Goal: Task Accomplishment & Management: Manage account settings

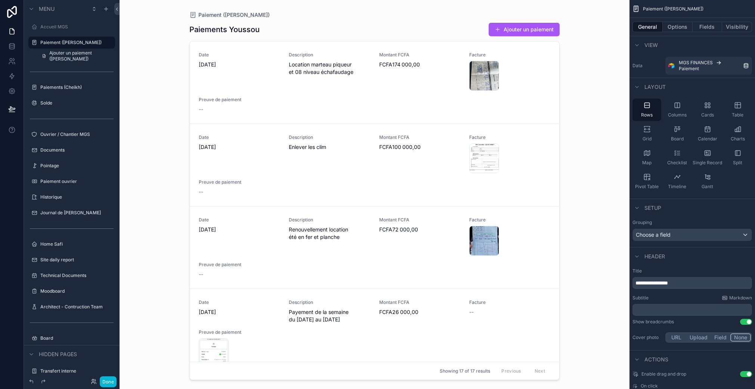
click at [9, 9] on icon at bounding box center [11, 12] width 15 height 12
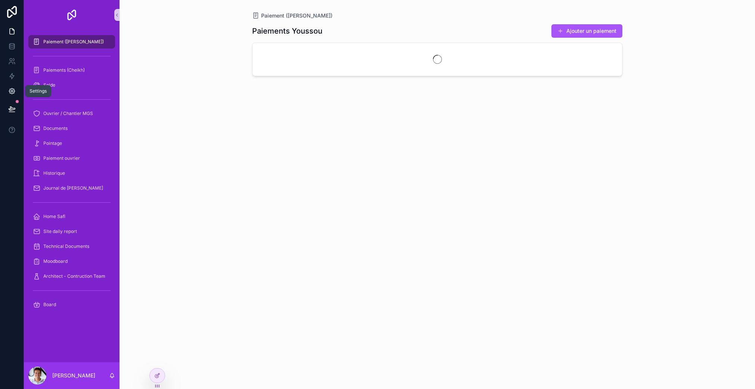
click at [16, 91] on link at bounding box center [12, 91] width 24 height 15
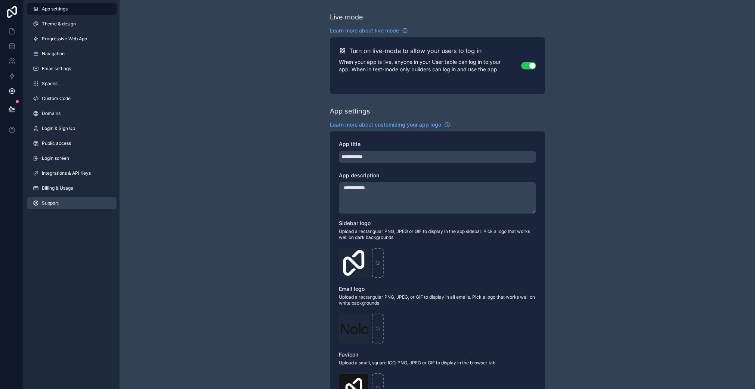
click at [65, 201] on link "Support" at bounding box center [72, 203] width 90 height 12
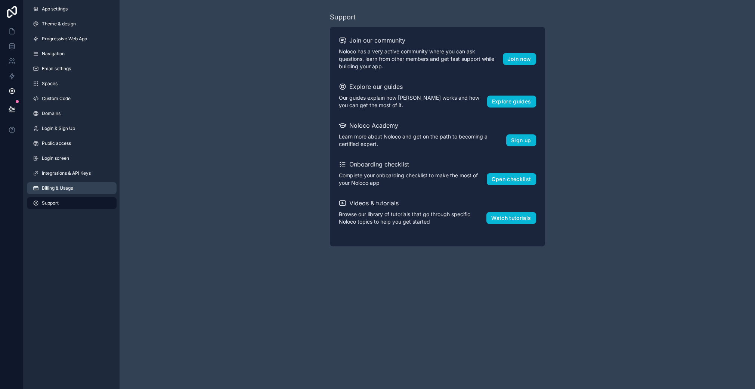
click at [73, 188] on span "Billing & Usage" at bounding box center [57, 188] width 31 height 6
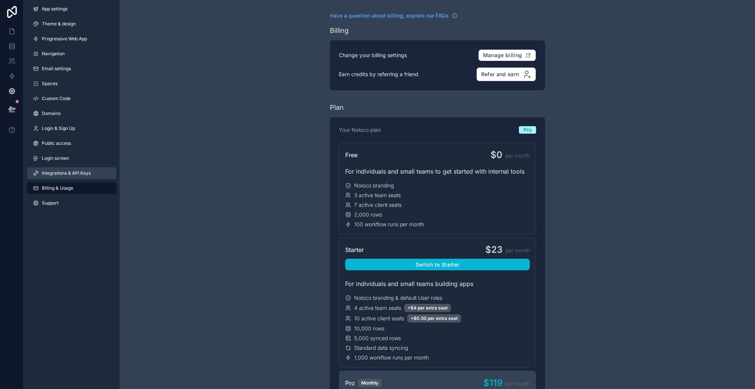
click at [77, 172] on span "Integrations & API Keys" at bounding box center [66, 173] width 49 height 6
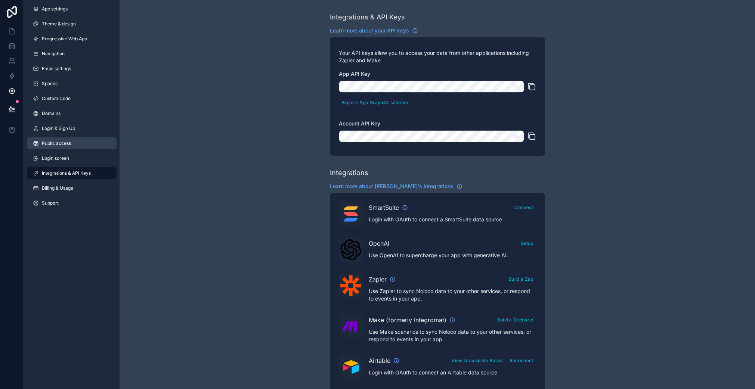
click at [77, 140] on link "Public access" at bounding box center [72, 144] width 90 height 12
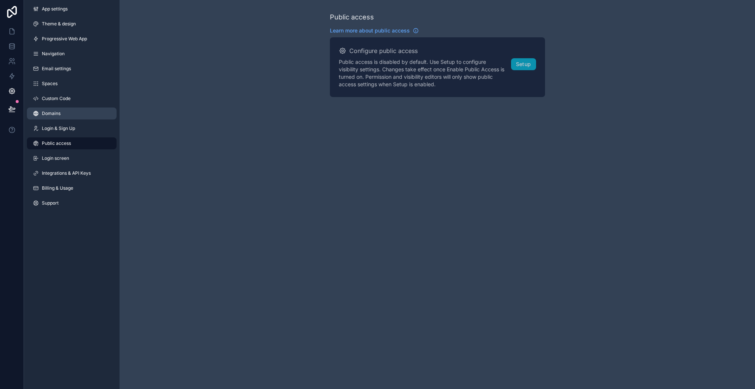
click at [64, 111] on link "Domains" at bounding box center [72, 114] width 90 height 12
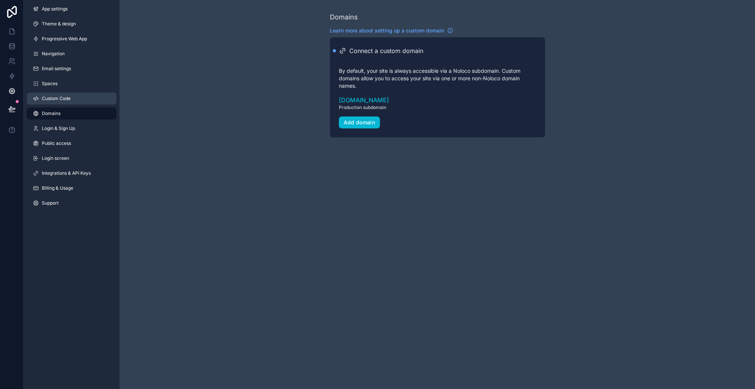
click at [72, 99] on link "Custom Code" at bounding box center [72, 99] width 90 height 12
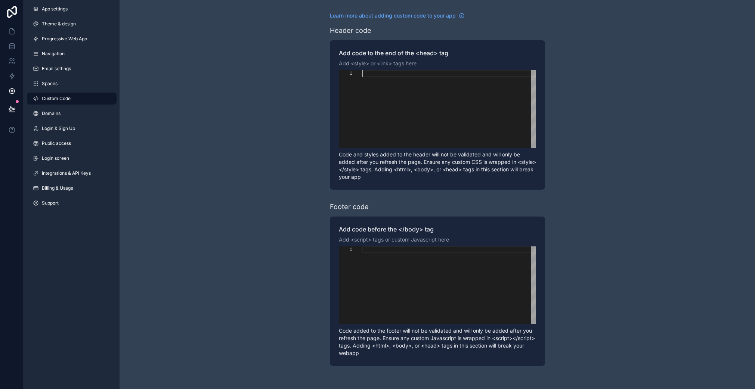
click at [406, 105] on div "scrollable content" at bounding box center [449, 109] width 174 height 78
click at [389, 256] on div "scrollable content" at bounding box center [449, 286] width 174 height 78
paste textarea "**********"
type textarea "**********"
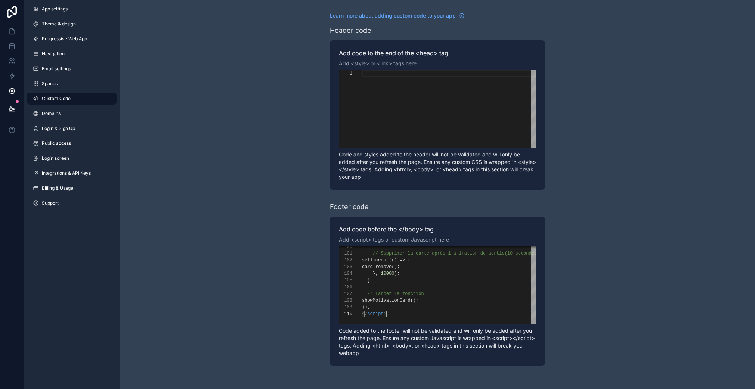
click at [277, 238] on div "**********" at bounding box center [438, 189] width 636 height 378
click at [17, 107] on button at bounding box center [12, 109] width 16 height 21
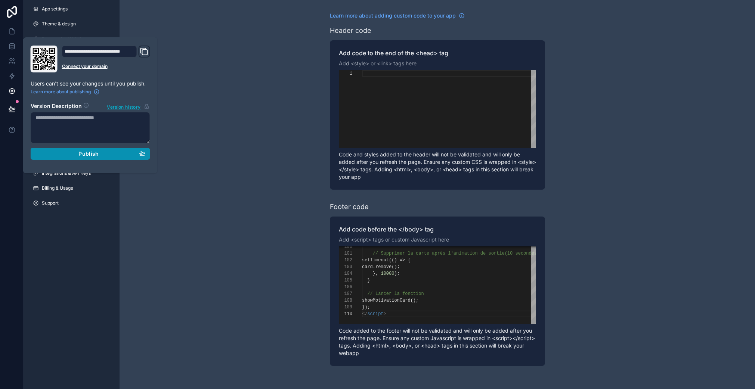
click at [104, 153] on div "Publish" at bounding box center [91, 154] width 110 height 7
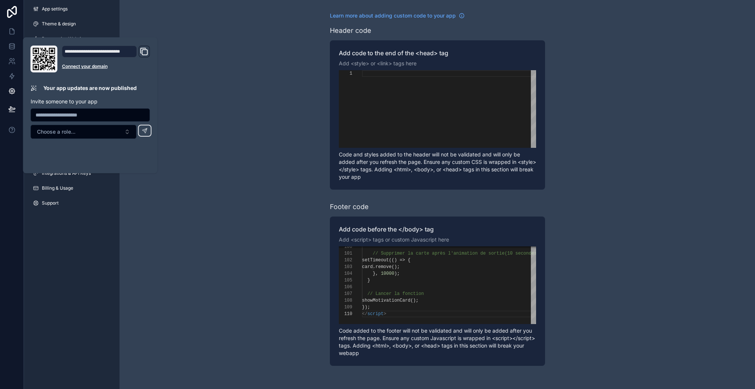
click at [181, 172] on div "**********" at bounding box center [438, 189] width 636 height 378
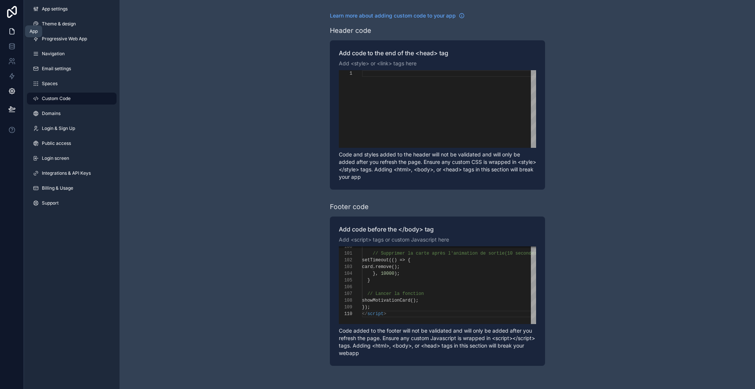
click at [13, 32] on icon at bounding box center [11, 31] width 7 height 7
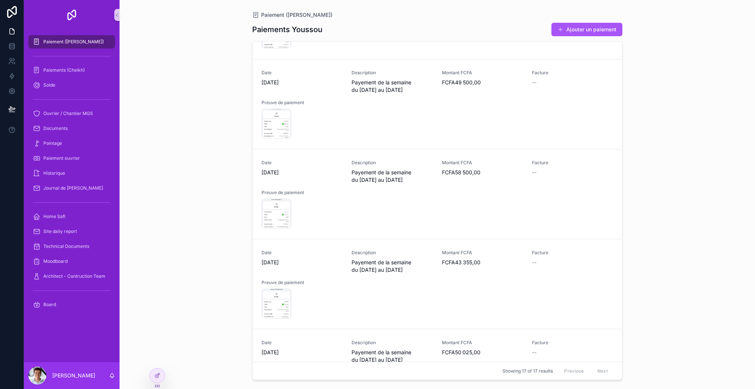
scroll to position [1165, 0]
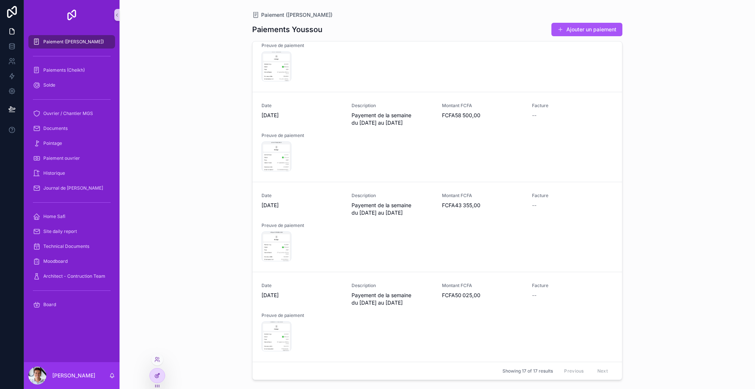
click at [157, 376] on icon at bounding box center [158, 375] width 3 height 3
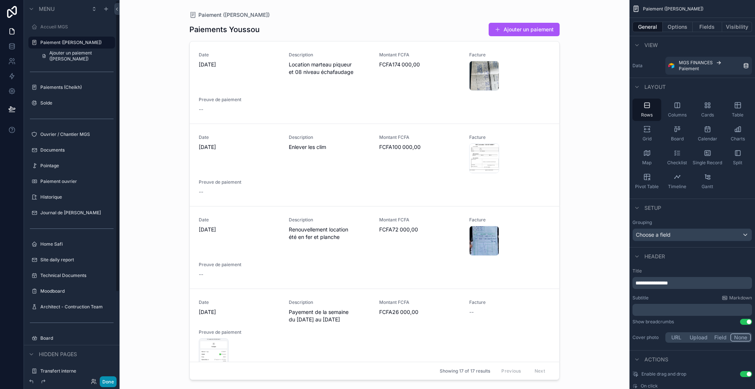
click at [114, 381] on button "Done" at bounding box center [108, 382] width 17 height 11
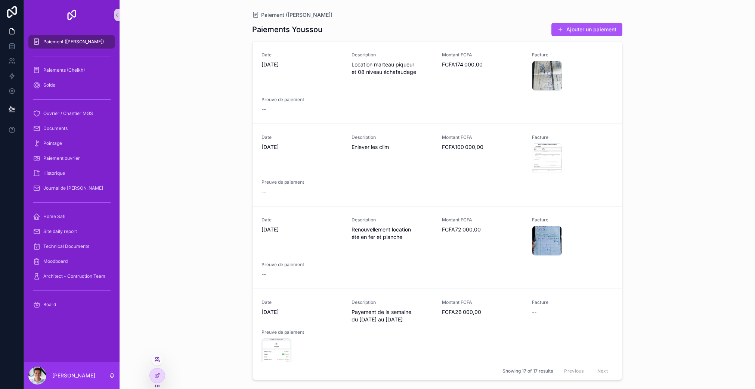
click at [156, 359] on icon at bounding box center [157, 360] width 6 height 6
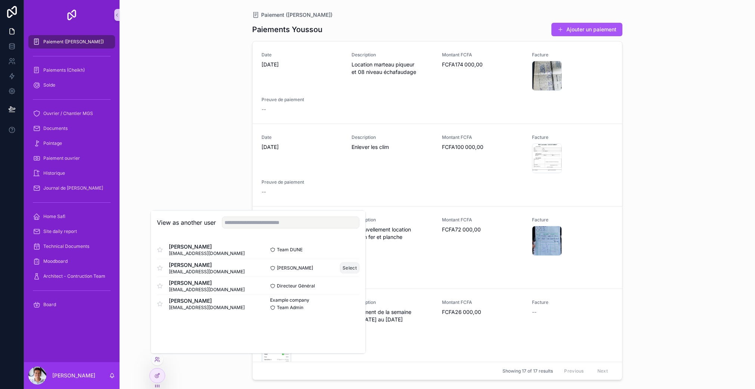
click at [348, 267] on button "Select" at bounding box center [349, 268] width 19 height 11
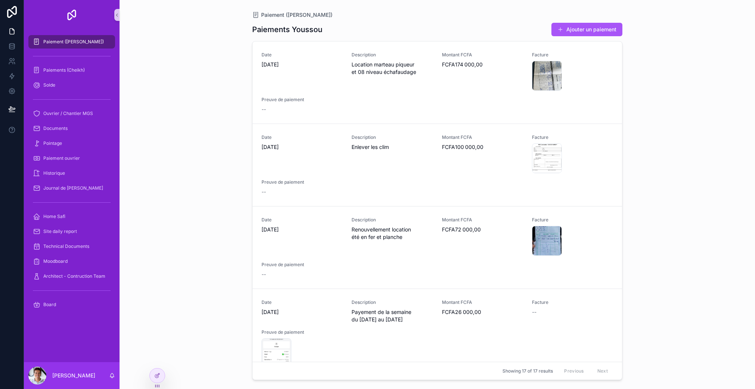
click at [202, 342] on div "Paiement (Youssou) Paiements Youssou Ajouter un paiement Date 29/09/2025 Descri…" at bounding box center [438, 194] width 636 height 389
click at [61, 61] on div "scrollable content" at bounding box center [71, 56] width 87 height 12
click at [157, 361] on icon at bounding box center [156, 361] width 3 height 1
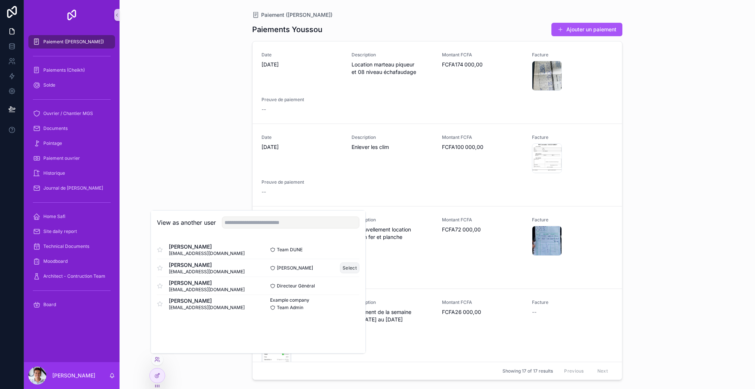
click at [358, 268] on button "Select" at bounding box center [349, 268] width 19 height 11
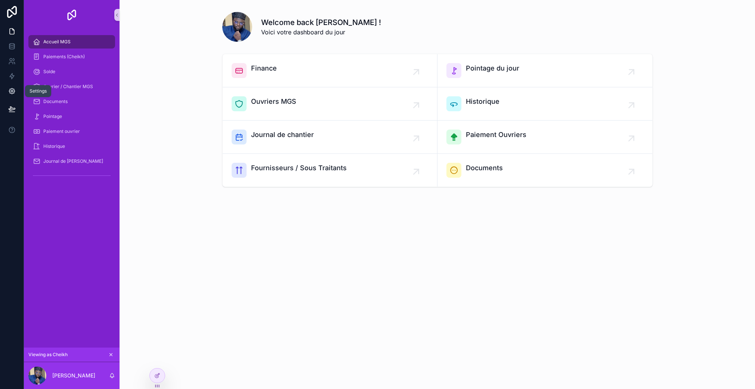
click at [15, 94] on icon at bounding box center [11, 90] width 7 height 7
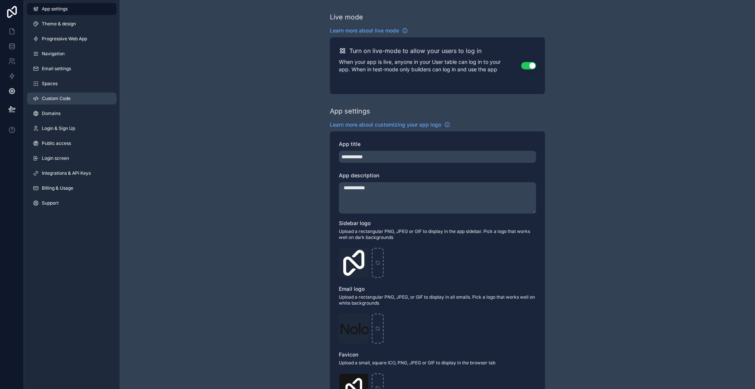
click at [73, 101] on link "Custom Code" at bounding box center [72, 99] width 90 height 12
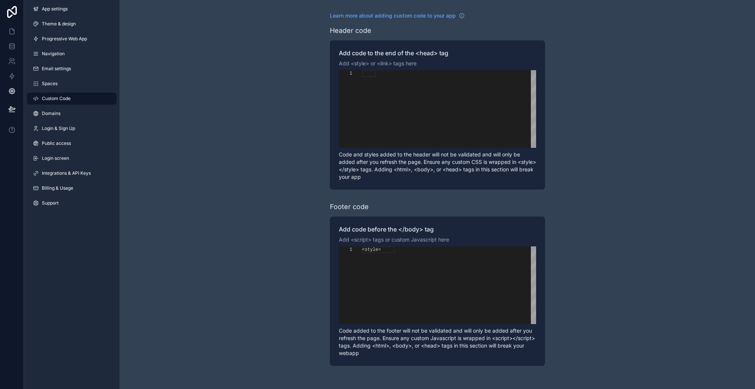
scroll to position [67, 0]
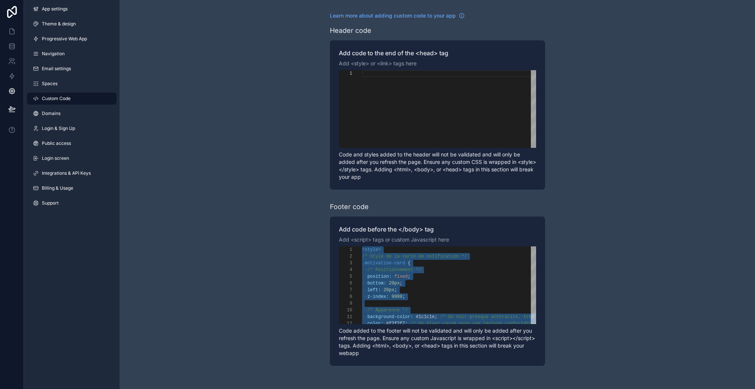
paste textarea "**********"
type textarea "**********"
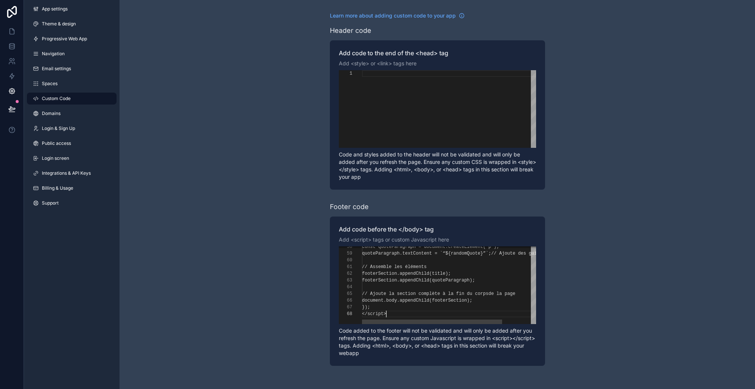
scroll to position [47, 24]
click at [283, 299] on div "Learn more about adding custom code to your app Header code Add code to the end…" at bounding box center [438, 189] width 636 height 378
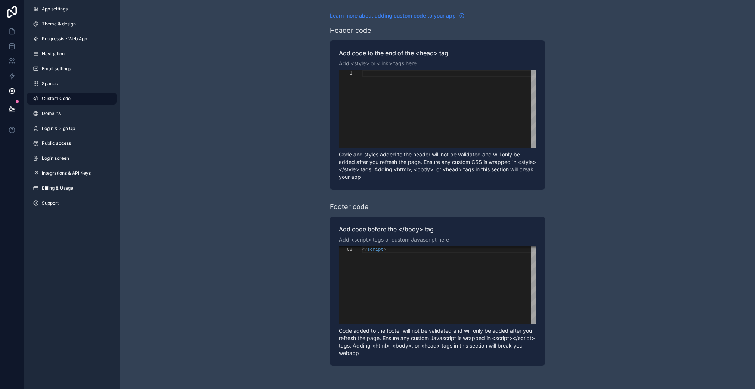
click at [371, 15] on span "Learn more about adding custom code to your app" at bounding box center [393, 15] width 126 height 7
click at [6, 27] on link at bounding box center [12, 31] width 24 height 15
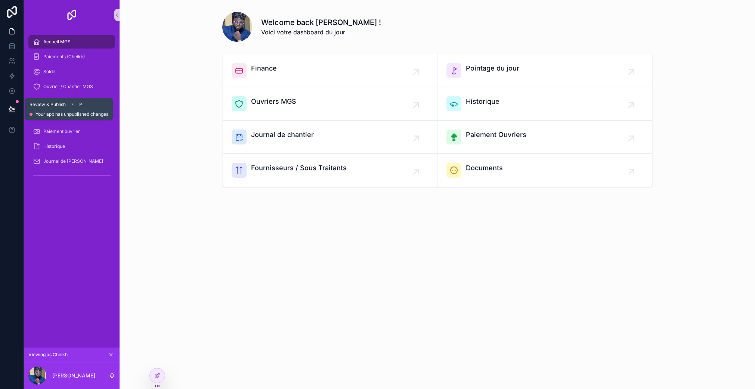
click at [14, 113] on button at bounding box center [12, 109] width 16 height 21
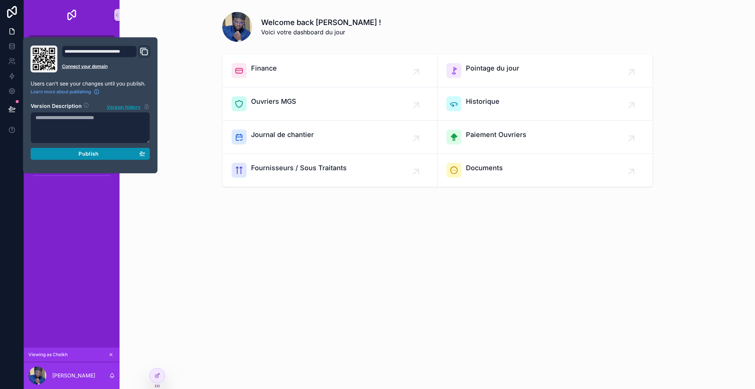
click at [93, 151] on span "Publish" at bounding box center [88, 154] width 20 height 7
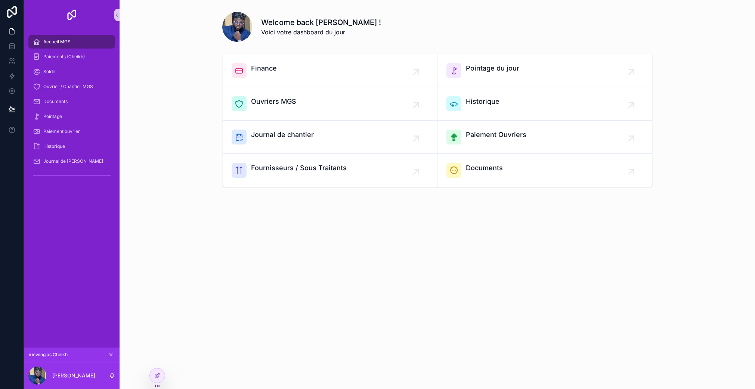
click at [167, 208] on div "Welcome back Cheikh ! Voici votre dashboard du jour Finance Pointage du jour Ou…" at bounding box center [438, 119] width 636 height 238
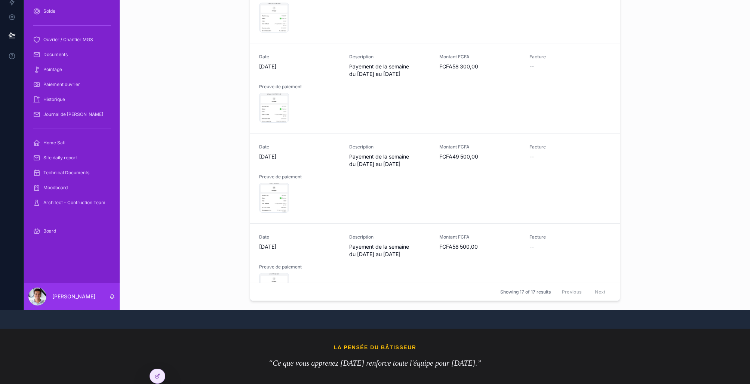
scroll to position [1165, 0]
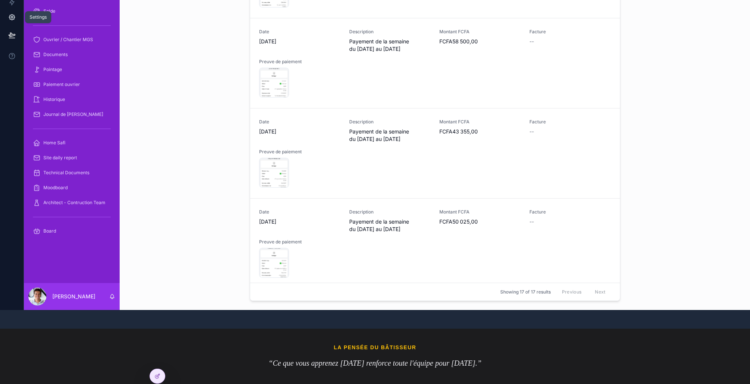
click at [13, 13] on icon at bounding box center [11, 16] width 7 height 7
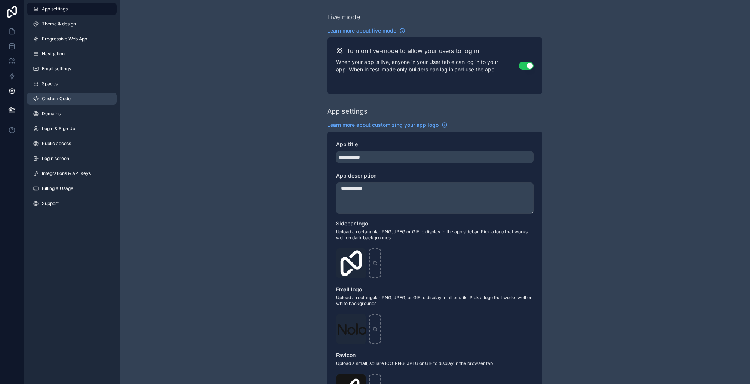
click at [74, 99] on link "Custom Code" at bounding box center [72, 99] width 90 height 12
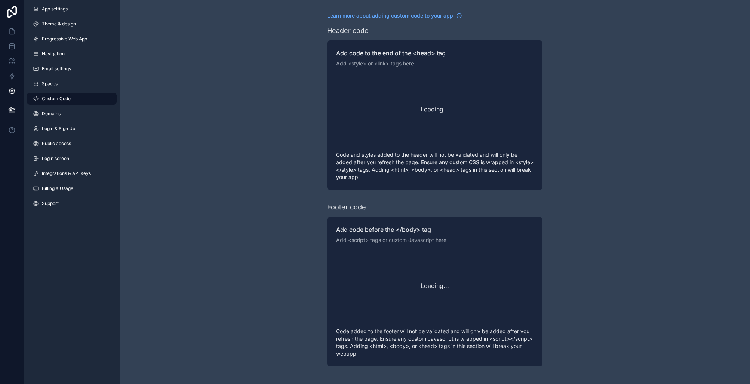
scroll to position [67, 0]
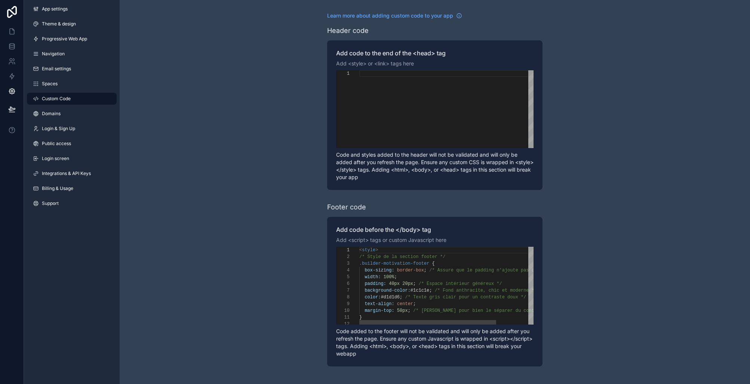
click at [413, 281] on span "20px" at bounding box center [407, 283] width 11 height 5
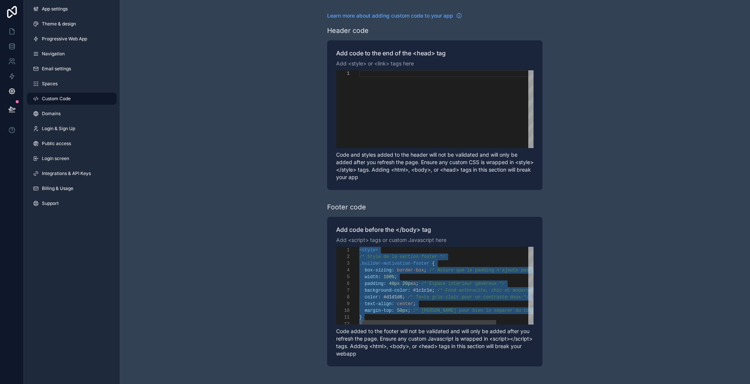
paste textarea "**********"
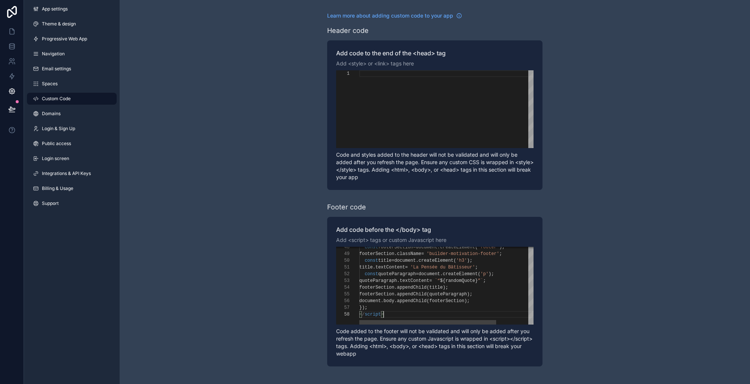
type textarea "**********"
click at [310, 272] on div "Learn more about adding custom code to your app Header code Add code to the end…" at bounding box center [435, 189] width 630 height 378
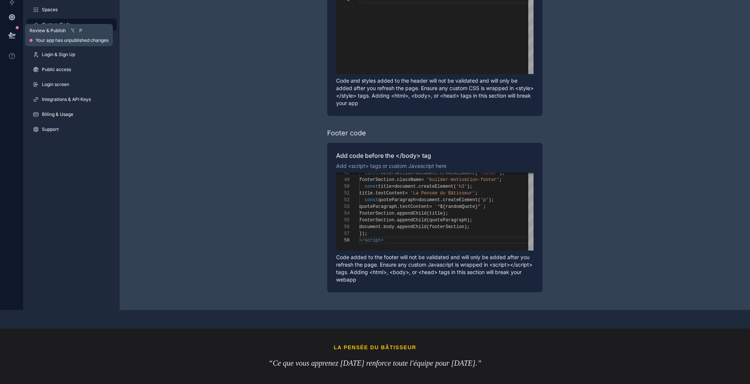
click at [6, 25] on button at bounding box center [12, 35] width 16 height 21
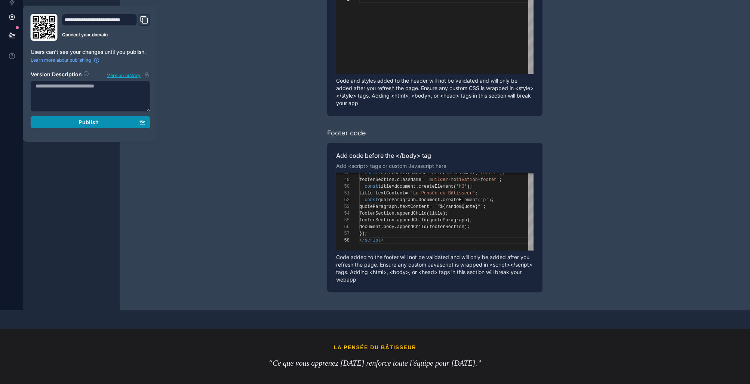
click at [81, 116] on button "Publish" at bounding box center [91, 122] width 120 height 12
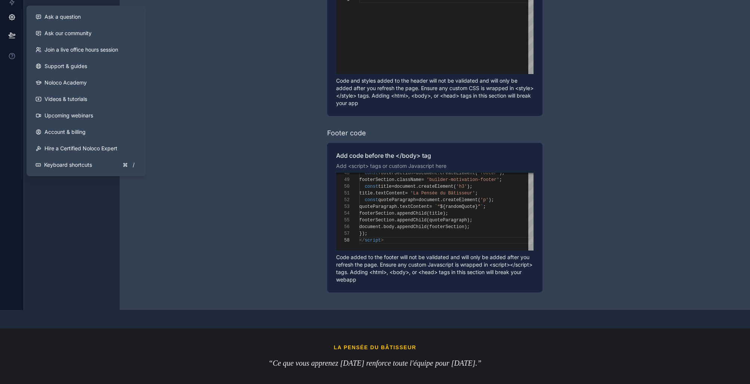
click at [232, 49] on div "Learn more about adding custom code to your app Header code Add code to the end…" at bounding box center [435, 115] width 630 height 378
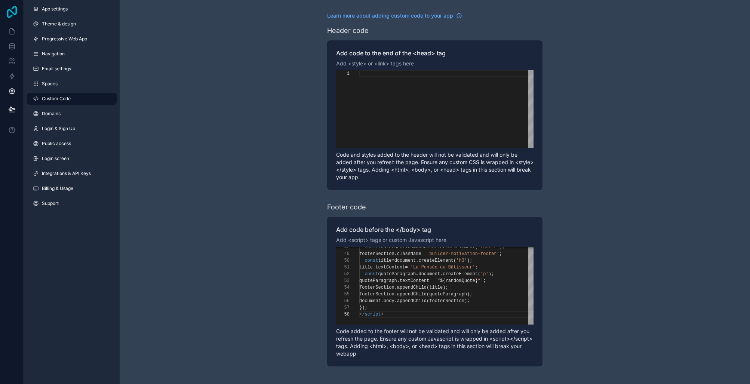
click at [7, 10] on icon at bounding box center [11, 12] width 15 height 12
click at [13, 37] on link at bounding box center [12, 31] width 24 height 15
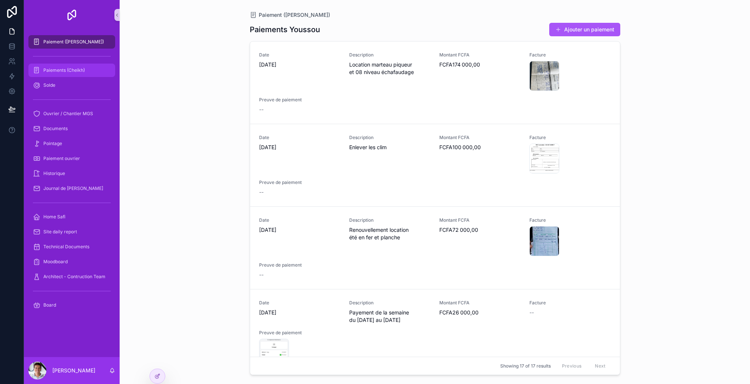
click at [79, 66] on div "Paiements (Cheikh)" at bounding box center [72, 70] width 78 height 12
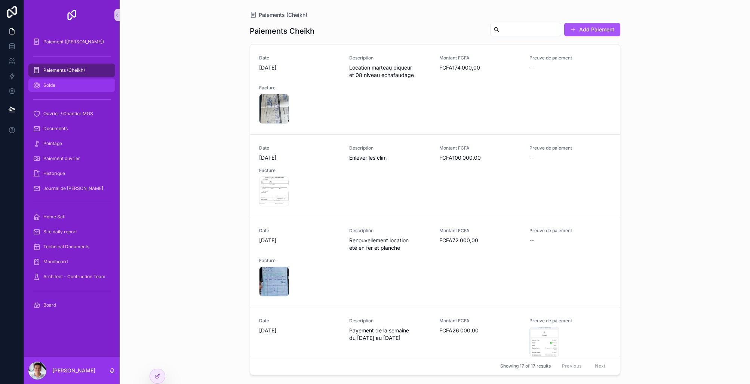
click at [76, 84] on div "Solde" at bounding box center [72, 85] width 78 height 12
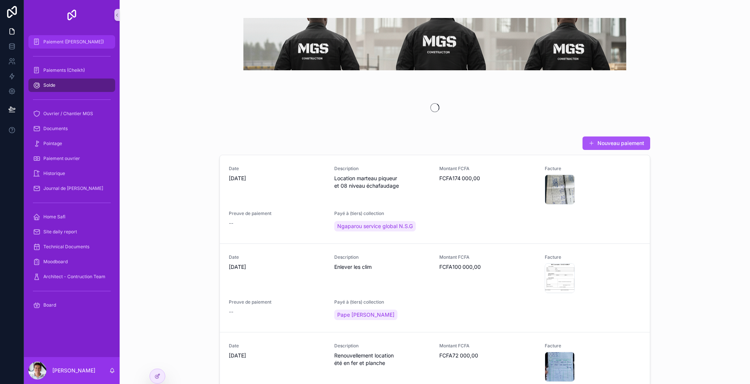
click at [68, 46] on div "Paiement ([PERSON_NAME])" at bounding box center [72, 42] width 78 height 12
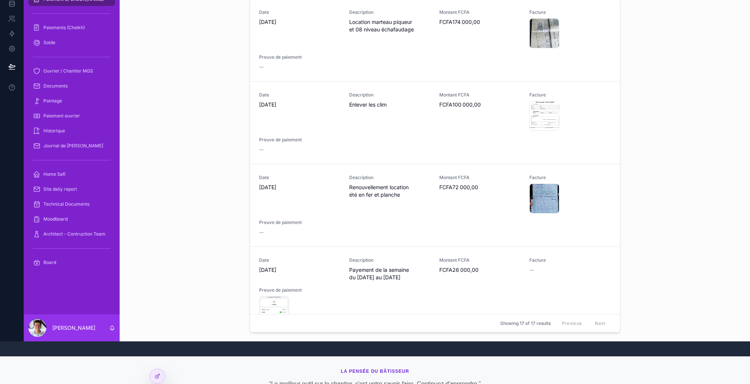
scroll to position [64, 0]
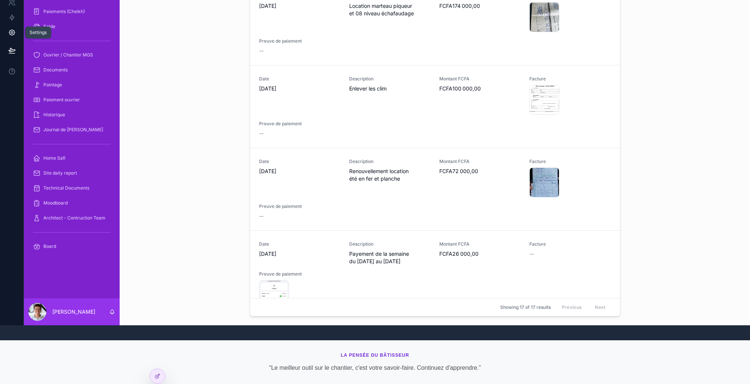
click at [12, 25] on link at bounding box center [12, 32] width 24 height 15
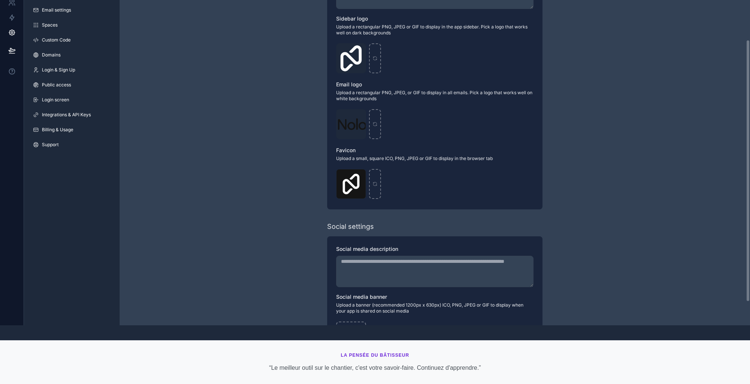
scroll to position [137, 0]
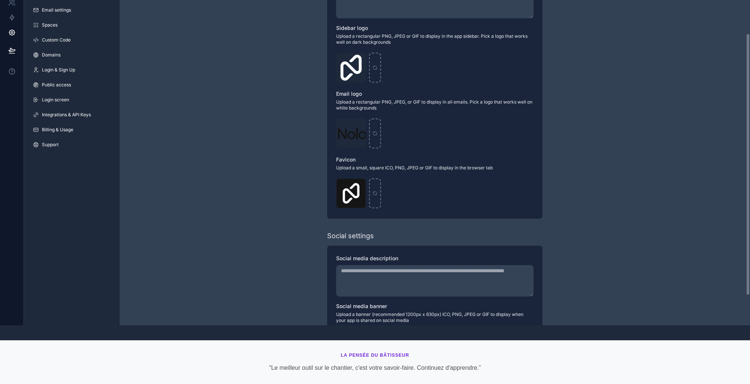
click at [55, 28] on div "App settings Theme & design Progressive Web App Navigation Email settings Space…" at bounding box center [72, 48] width 96 height 215
click at [55, 34] on link "Custom Code" at bounding box center [72, 40] width 90 height 12
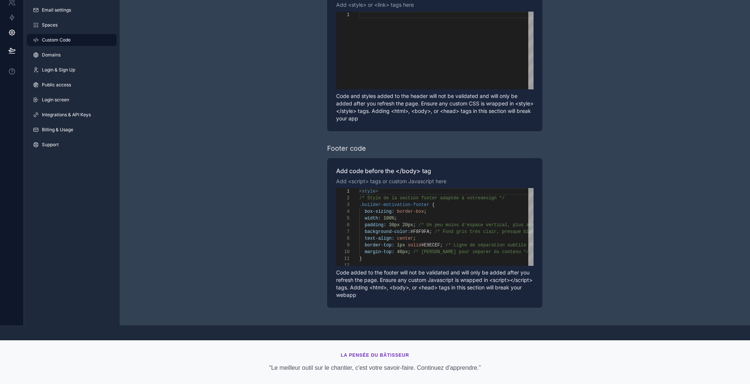
scroll to position [67, 0]
click at [416, 215] on div "width: 100% ;" at bounding box center [461, 218] width 205 height 7
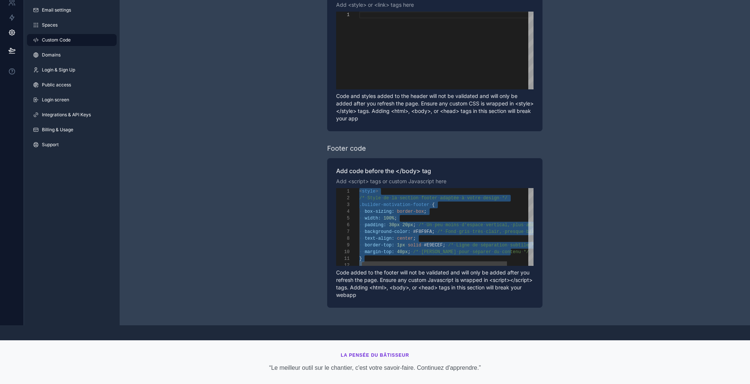
paste textarea "Editor content;Press Alt+F1 for Accessibility Options."
type textarea "**********"
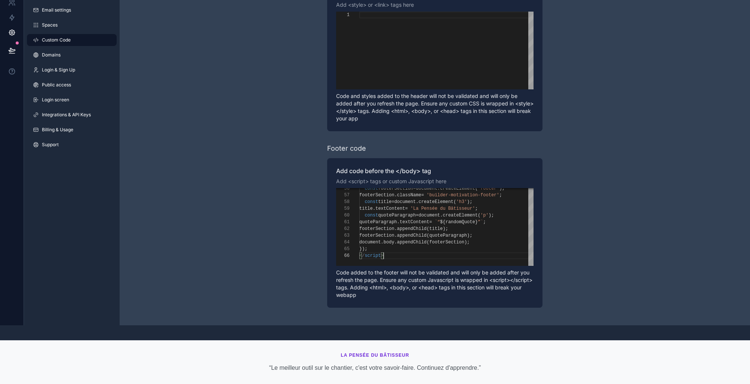
click at [304, 196] on div "Learn more about adding custom code to your app Header code Add code to the end…" at bounding box center [435, 130] width 630 height 378
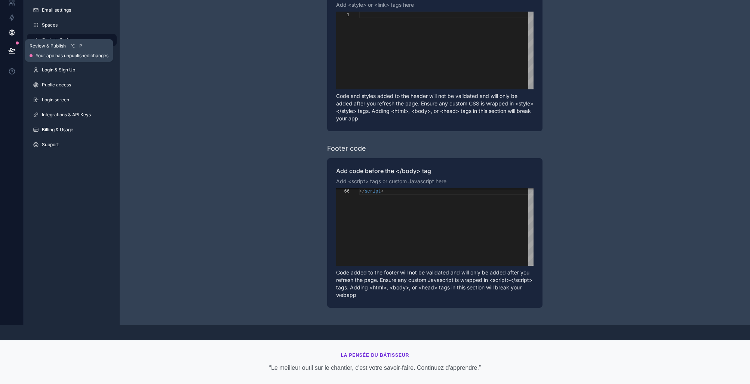
click at [12, 47] on icon at bounding box center [11, 50] width 7 height 7
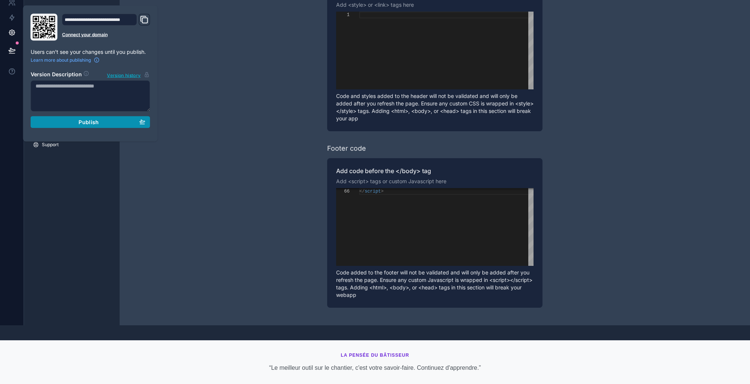
click at [106, 119] on div "Publish" at bounding box center [91, 122] width 110 height 7
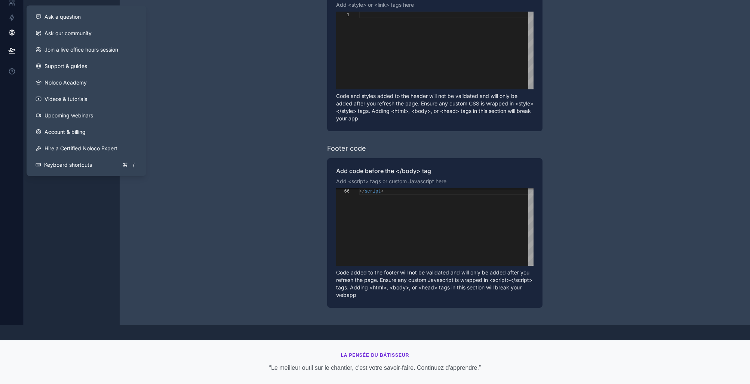
drag, startPoint x: 86, startPoint y: 200, endPoint x: 64, endPoint y: 135, distance: 68.9
click at [86, 200] on div "App settings Theme & design Progressive Web App Navigation Email settings Space…" at bounding box center [72, 133] width 96 height 384
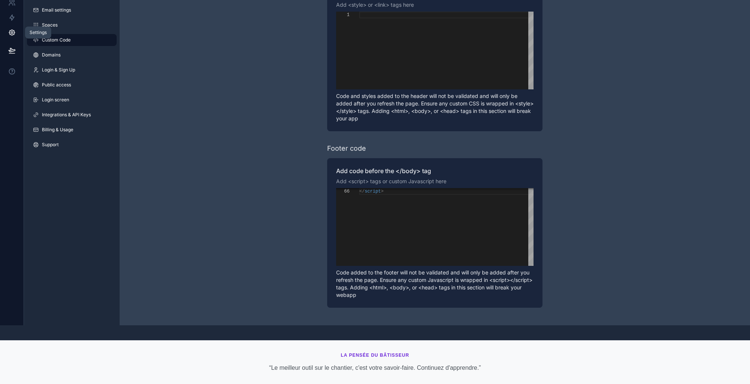
click at [8, 29] on icon at bounding box center [11, 32] width 7 height 7
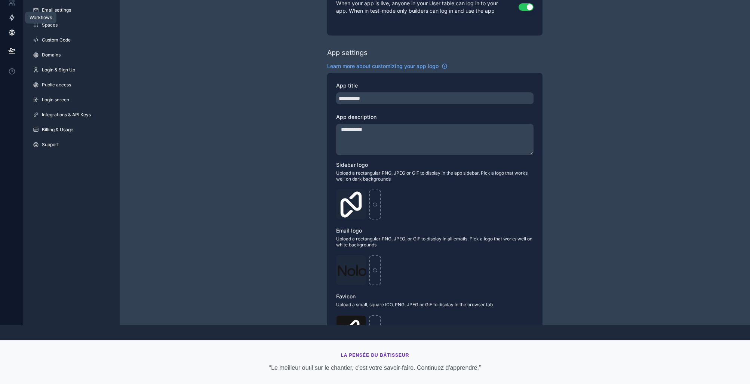
click at [7, 12] on link at bounding box center [12, 17] width 24 height 15
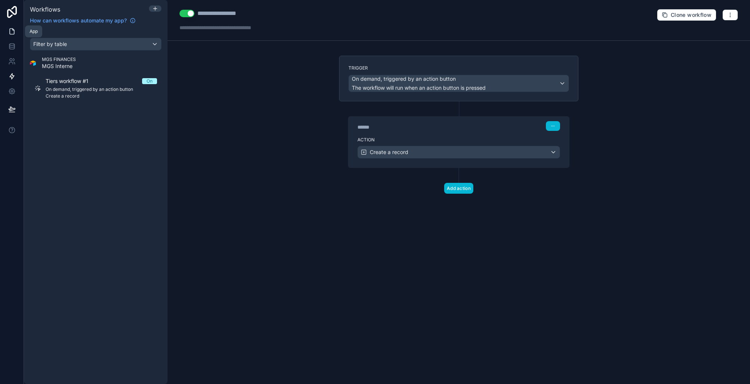
click at [9, 25] on link at bounding box center [12, 31] width 24 height 15
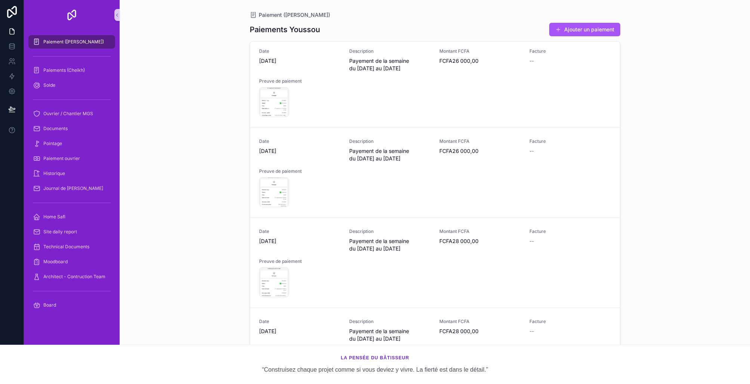
scroll to position [44, 0]
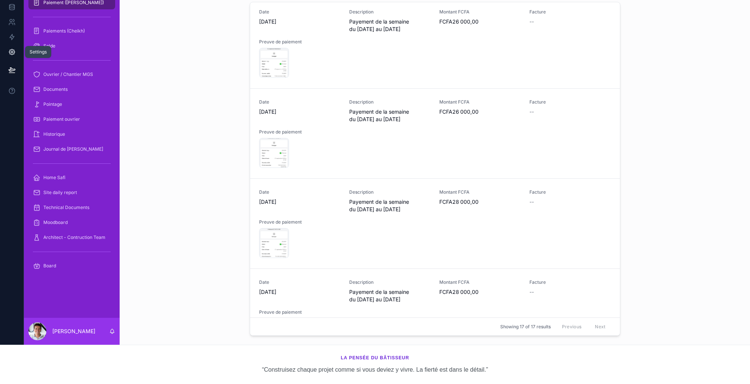
click at [10, 48] on icon at bounding box center [11, 51] width 7 height 7
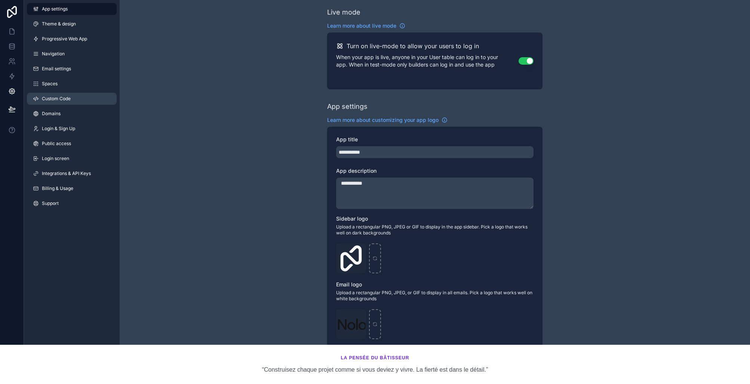
click at [70, 97] on span "Custom Code" at bounding box center [56, 99] width 29 height 6
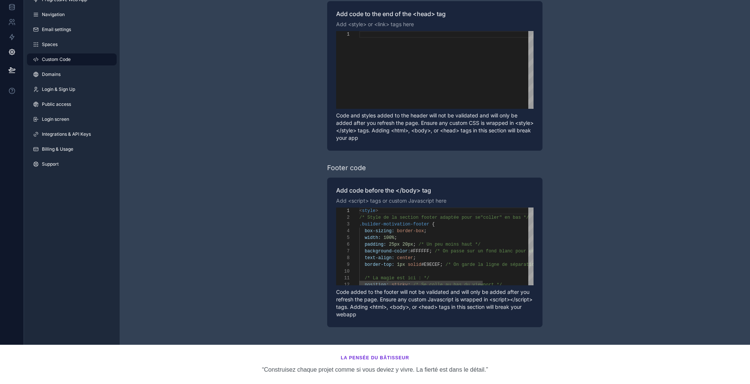
scroll to position [67, 0]
click at [413, 213] on div "**********" at bounding box center [434, 246] width 197 height 78
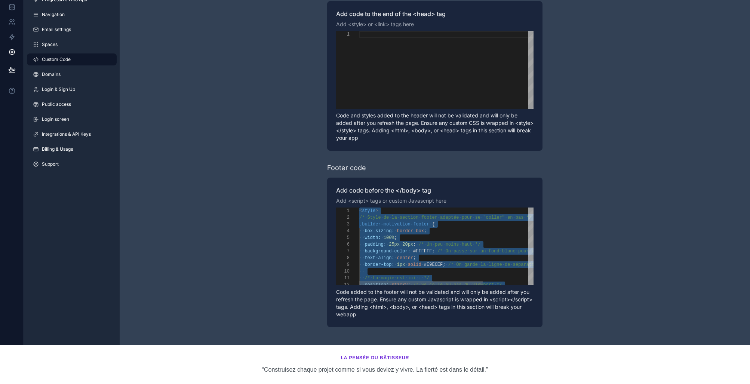
paste textarea "Editor content;Press Alt+F1 for Accessibility Options."
type textarea "**********"
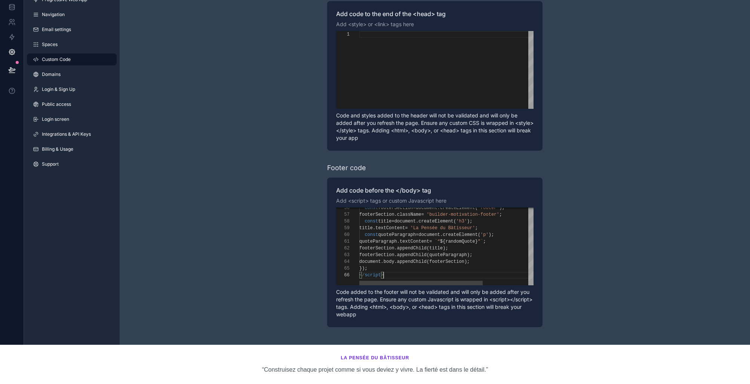
scroll to position [34, 24]
click at [315, 199] on div "Learn more about adding custom code to your app Header code Add code to the end…" at bounding box center [435, 150] width 630 height 378
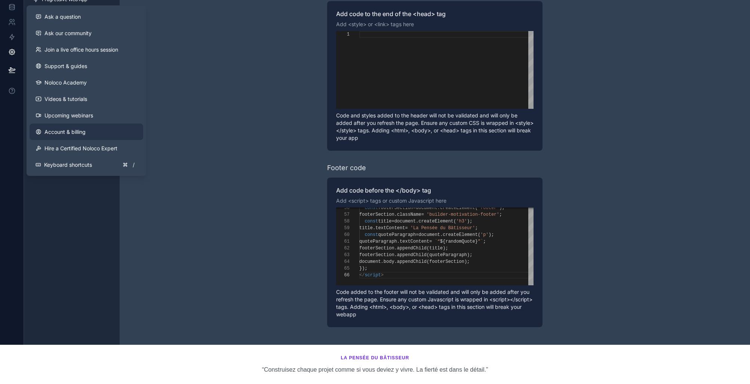
scroll to position [0, 0]
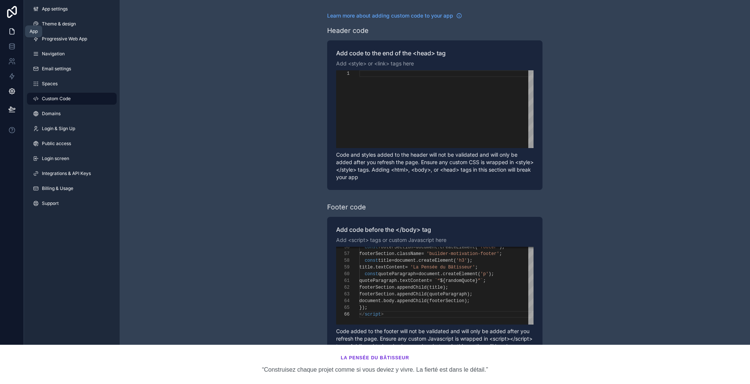
click at [10, 31] on icon at bounding box center [11, 31] width 7 height 7
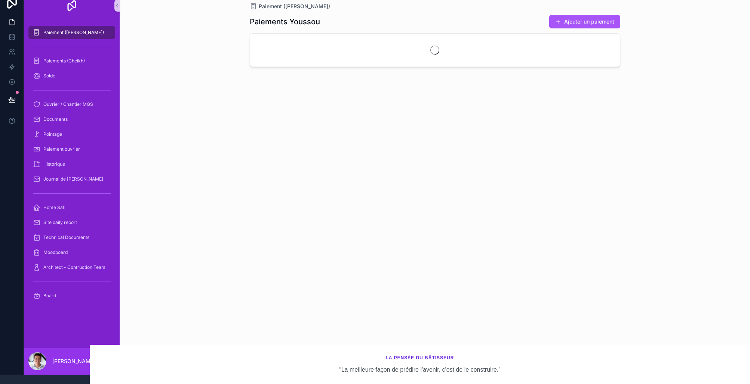
scroll to position [44, 0]
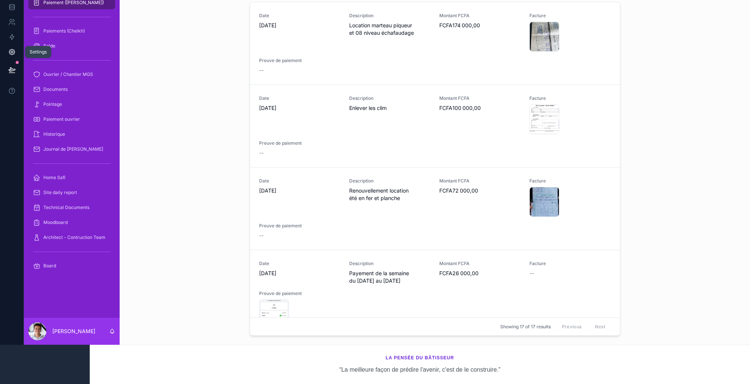
click at [10, 48] on icon at bounding box center [11, 51] width 7 height 7
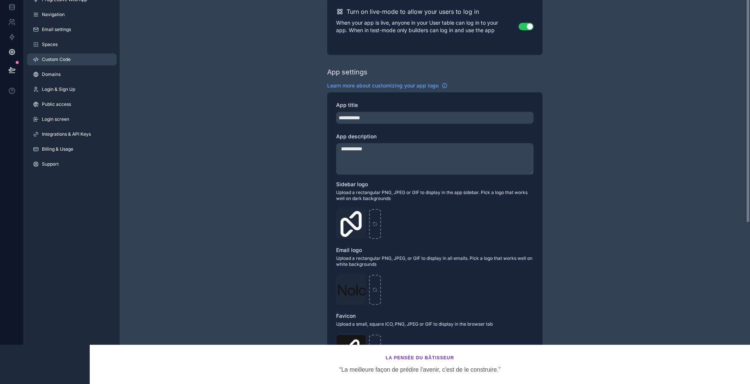
click at [77, 53] on link "Custom Code" at bounding box center [72, 59] width 90 height 12
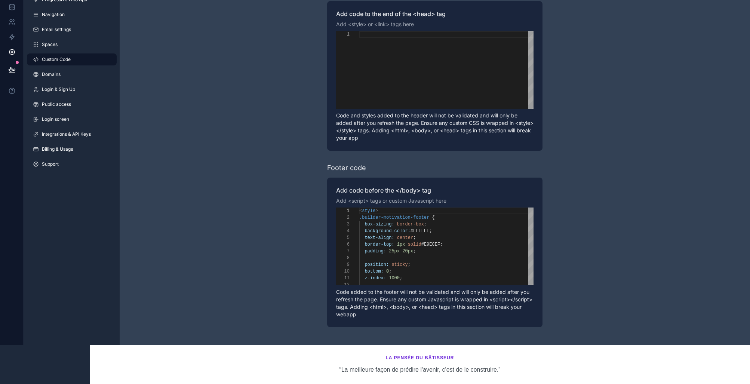
scroll to position [67, 0]
click at [417, 242] on span "solid" at bounding box center [414, 244] width 13 height 5
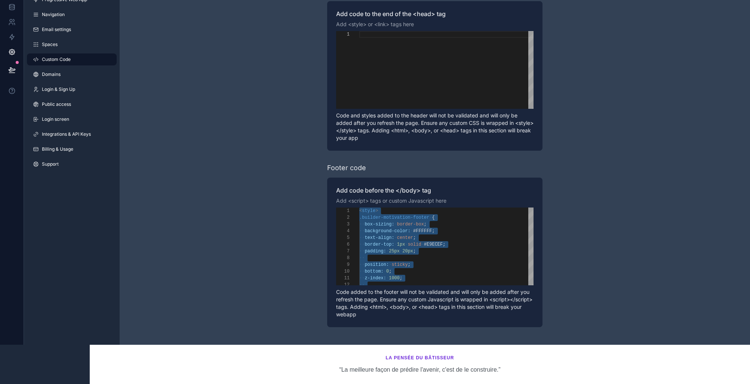
paste textarea "**********"
type textarea "**********"
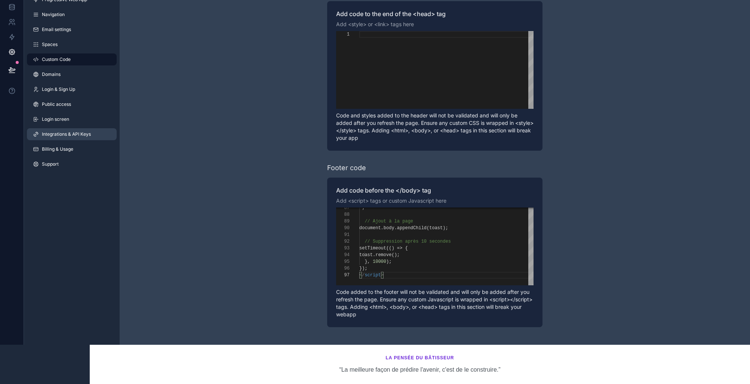
scroll to position [0, 0]
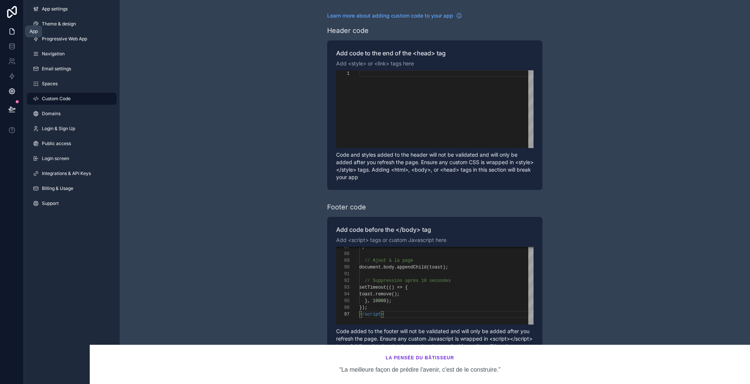
click at [11, 34] on icon at bounding box center [12, 32] width 4 height 6
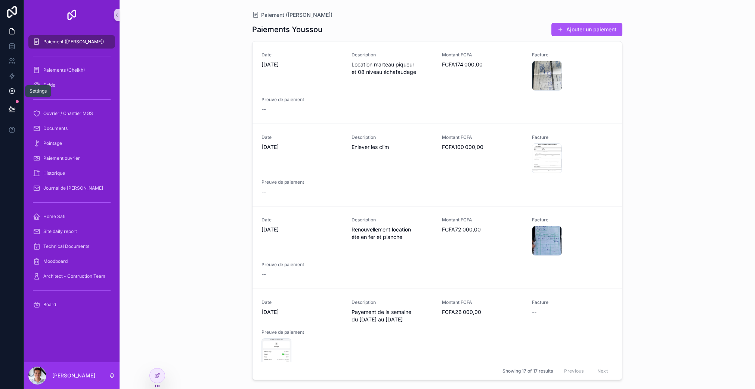
click at [16, 89] on link at bounding box center [12, 91] width 24 height 15
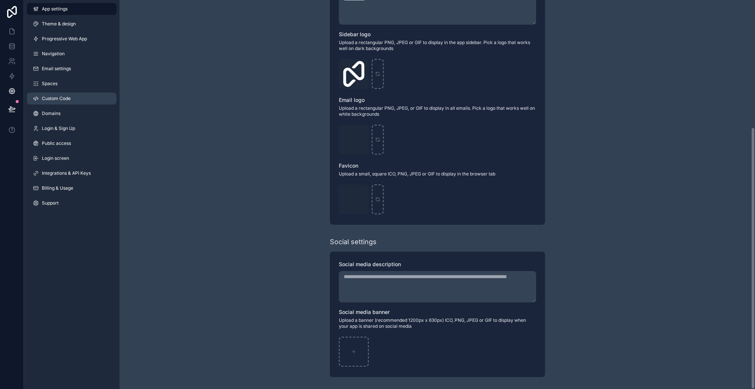
scroll to position [185, 0]
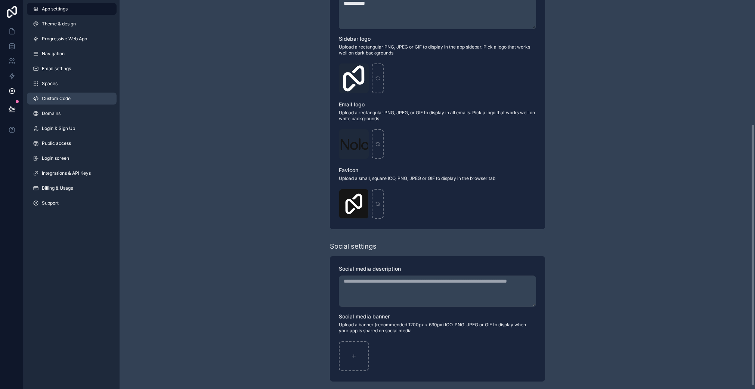
click at [71, 101] on link "Custom Code" at bounding box center [72, 99] width 90 height 12
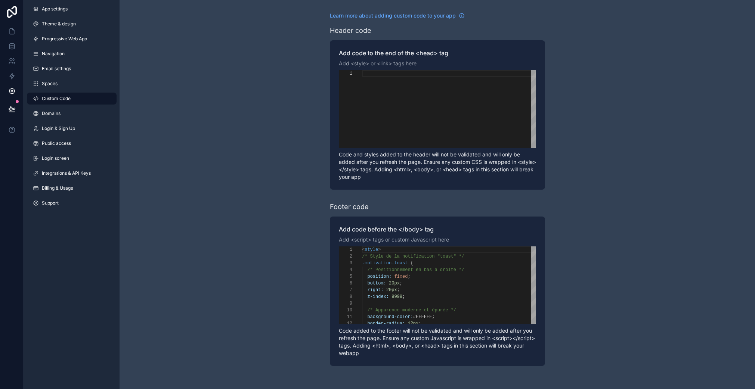
scroll to position [67, 0]
click at [469, 262] on div ".motivation-toast {" at bounding box center [449, 263] width 174 height 7
type textarea "**********"
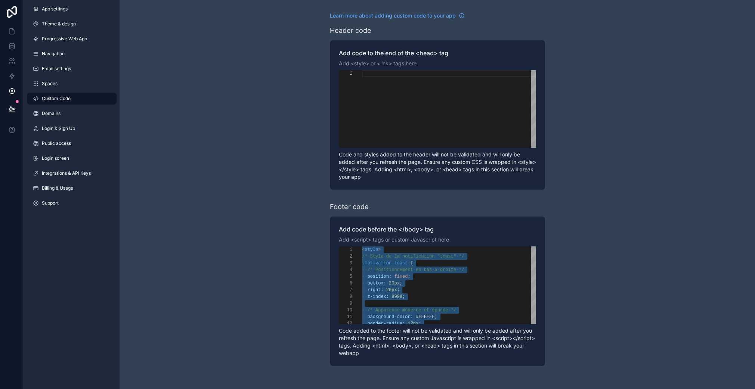
scroll to position [0, 0]
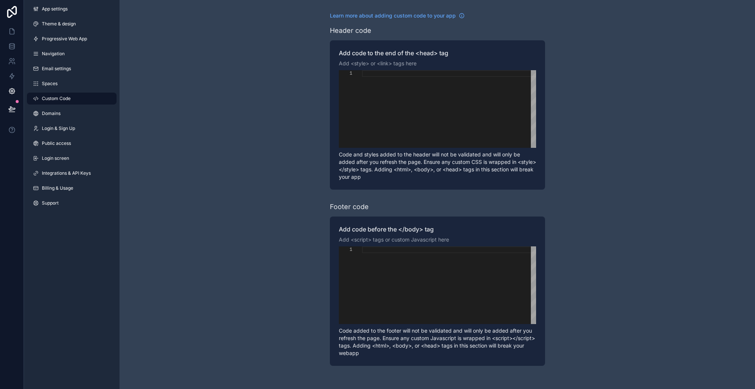
click at [238, 199] on div "Learn more about adding custom code to your app Header code Add code to the end…" at bounding box center [438, 189] width 636 height 378
click at [14, 104] on button at bounding box center [12, 109] width 16 height 21
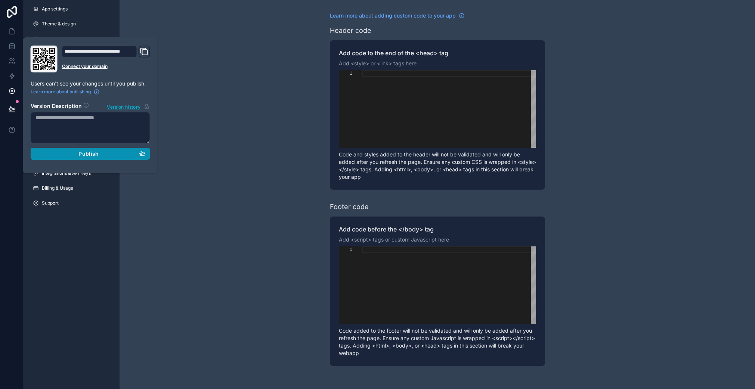
click at [111, 151] on div "Publish" at bounding box center [91, 154] width 110 height 7
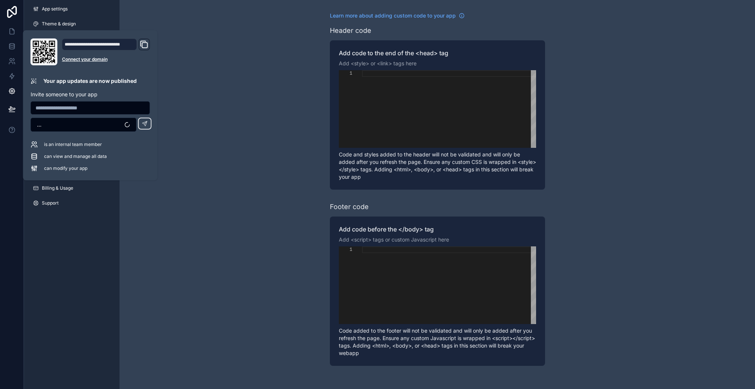
click at [227, 184] on div "Learn more about adding custom code to your app Header code Add code to the end…" at bounding box center [438, 189] width 636 height 378
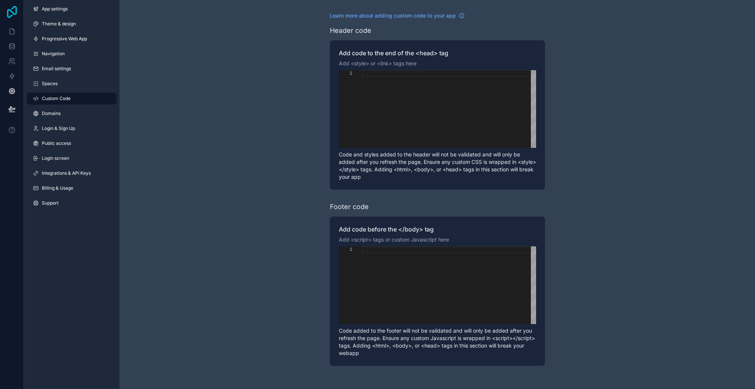
click at [10, 13] on icon at bounding box center [11, 12] width 15 height 12
